Goal: Task Accomplishment & Management: Manage account settings

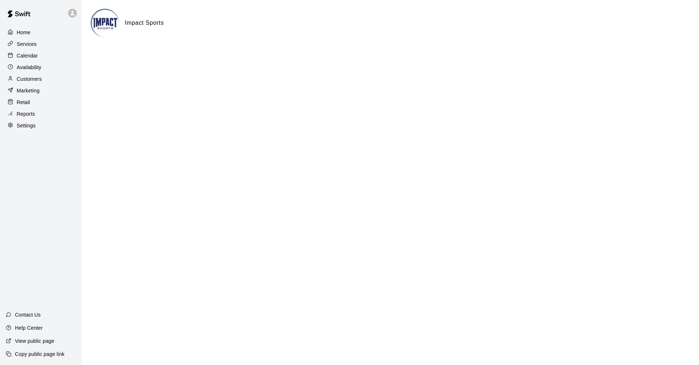
click at [25, 54] on p "Calendar" at bounding box center [27, 55] width 21 height 7
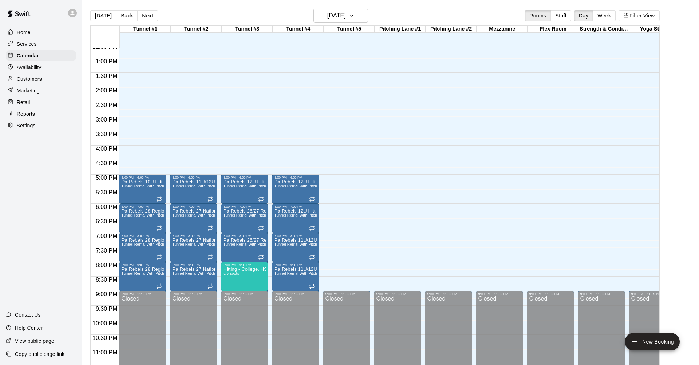
scroll to position [369, 0]
click at [355, 13] on icon "button" at bounding box center [352, 15] width 6 height 9
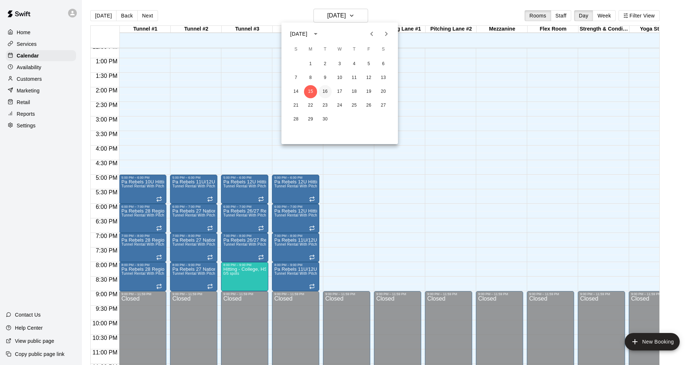
click at [327, 91] on button "16" at bounding box center [324, 91] width 13 height 13
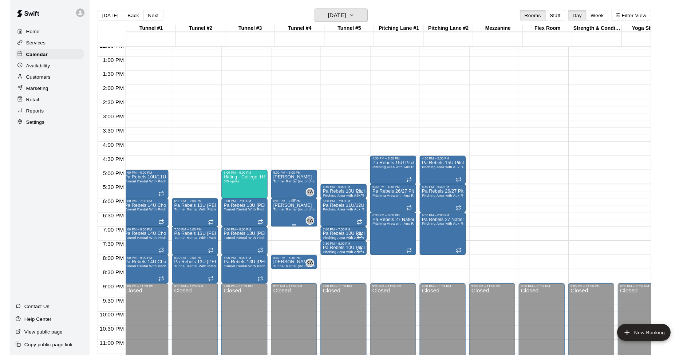
scroll to position [0, 3]
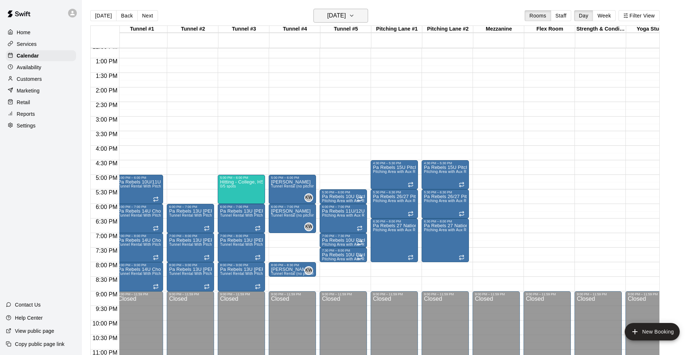
click at [355, 13] on icon "button" at bounding box center [352, 15] width 6 height 9
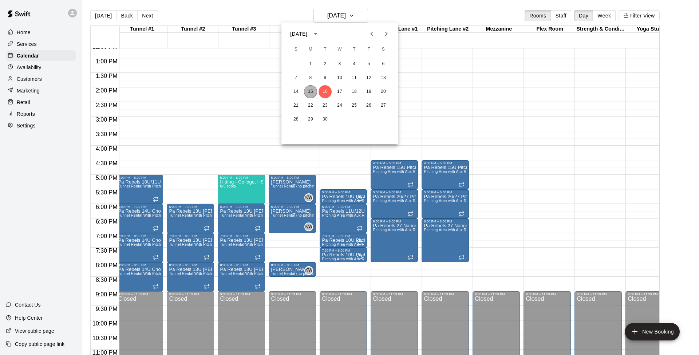
click at [312, 89] on button "15" at bounding box center [310, 91] width 13 height 13
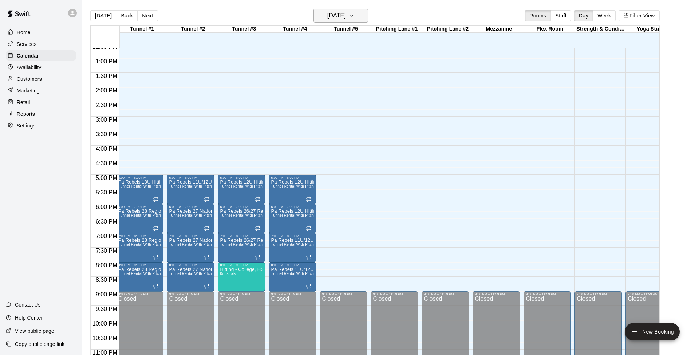
click at [355, 13] on icon "button" at bounding box center [352, 15] width 6 height 9
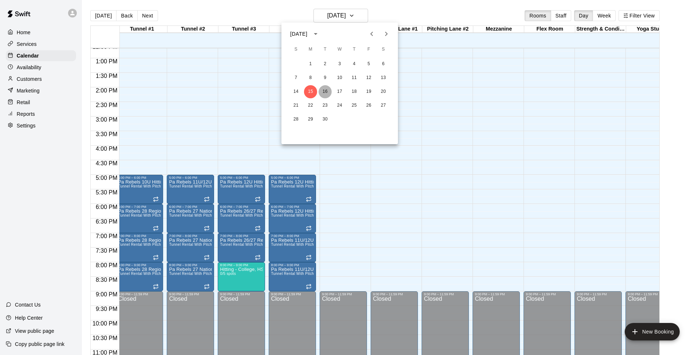
click at [325, 90] on button "16" at bounding box center [324, 91] width 13 height 13
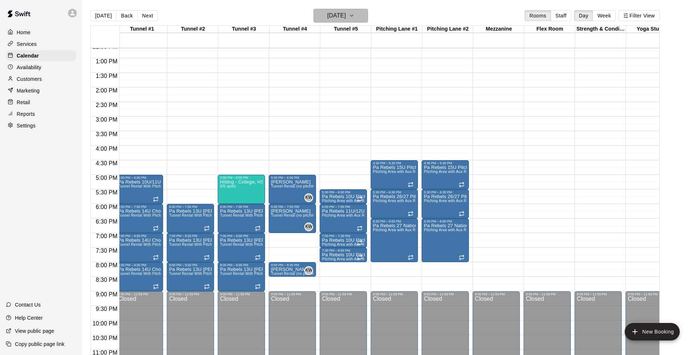
click at [355, 15] on icon "button" at bounding box center [352, 15] width 6 height 9
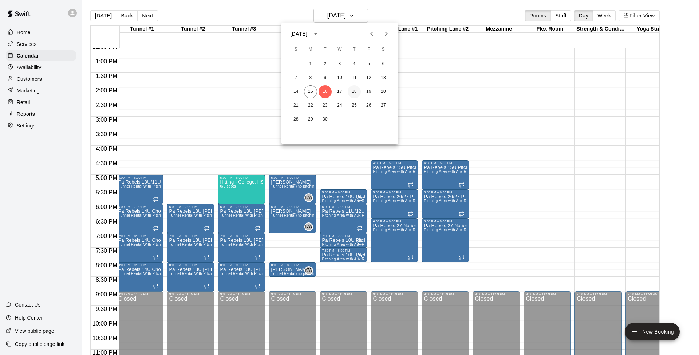
click at [356, 92] on button "18" at bounding box center [354, 91] width 13 height 13
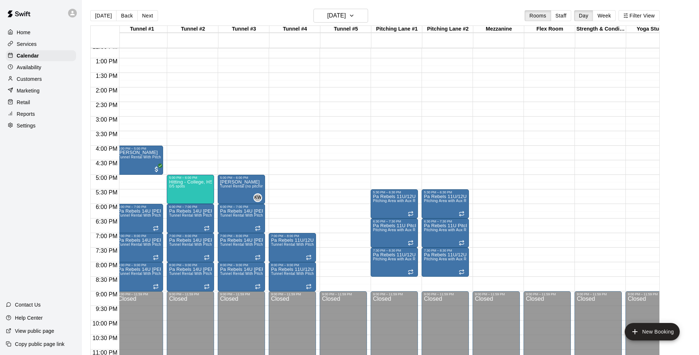
click at [431, 0] on html "Home Services Calendar Availability Customers Marketing Retail Reports Settings…" at bounding box center [349, 183] width 699 height 367
